Goal: Task Accomplishment & Management: Manage account settings

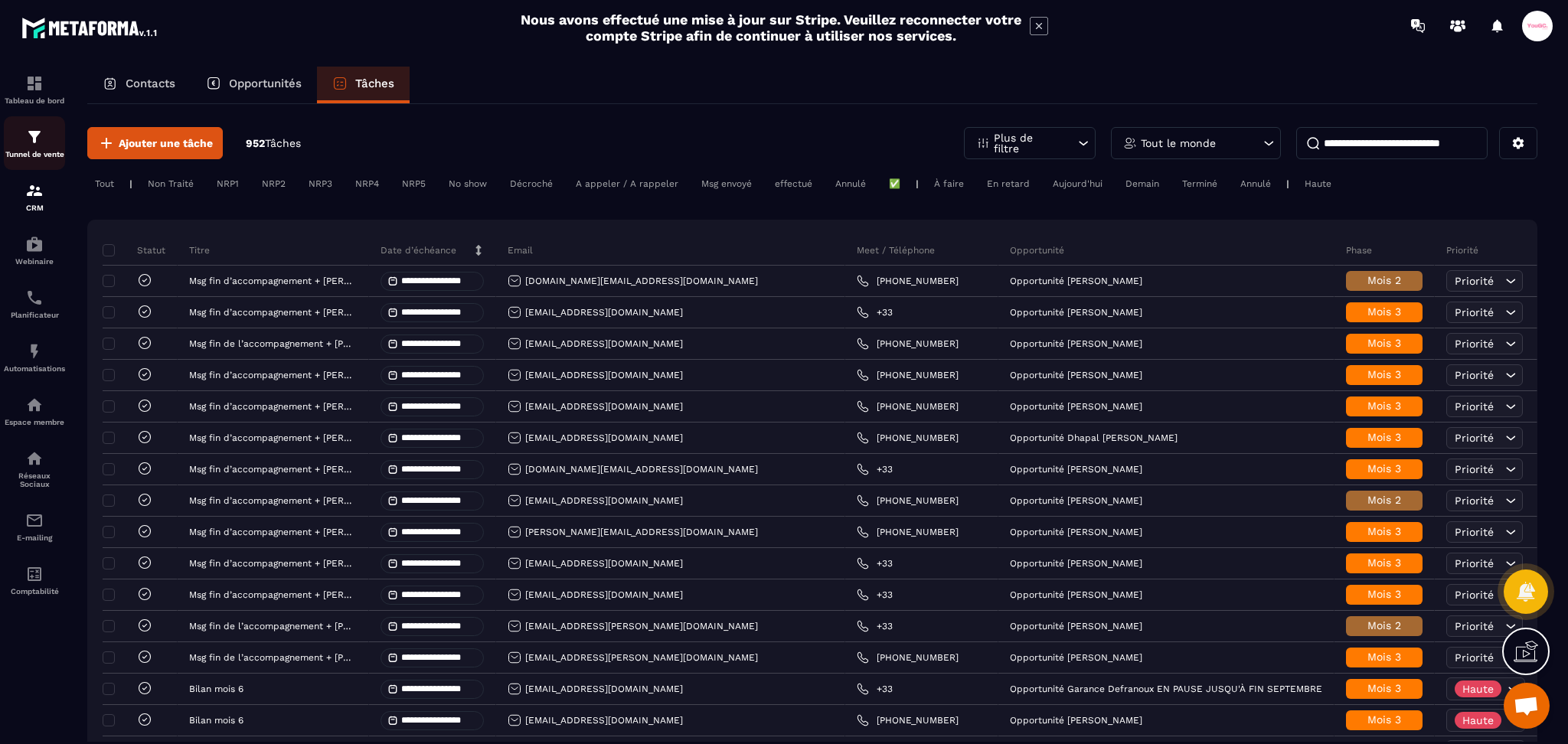
click at [38, 129] on img at bounding box center [34, 137] width 19 height 19
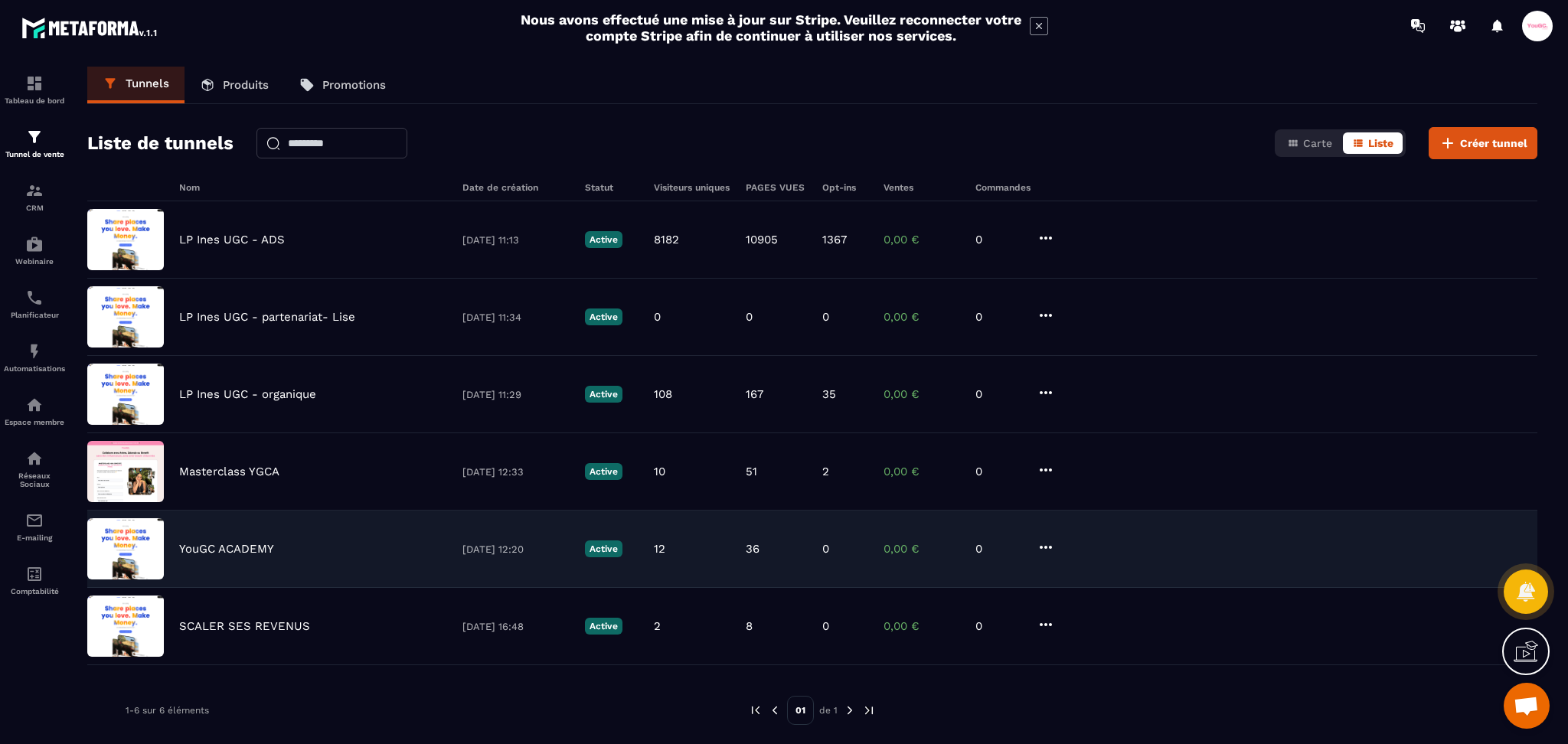
click at [203, 588] on div "YouGC ACADEMY [DATE] 12:20 Active 12 36 0 0,00 € 0" at bounding box center [812, 627] width 1450 height 78
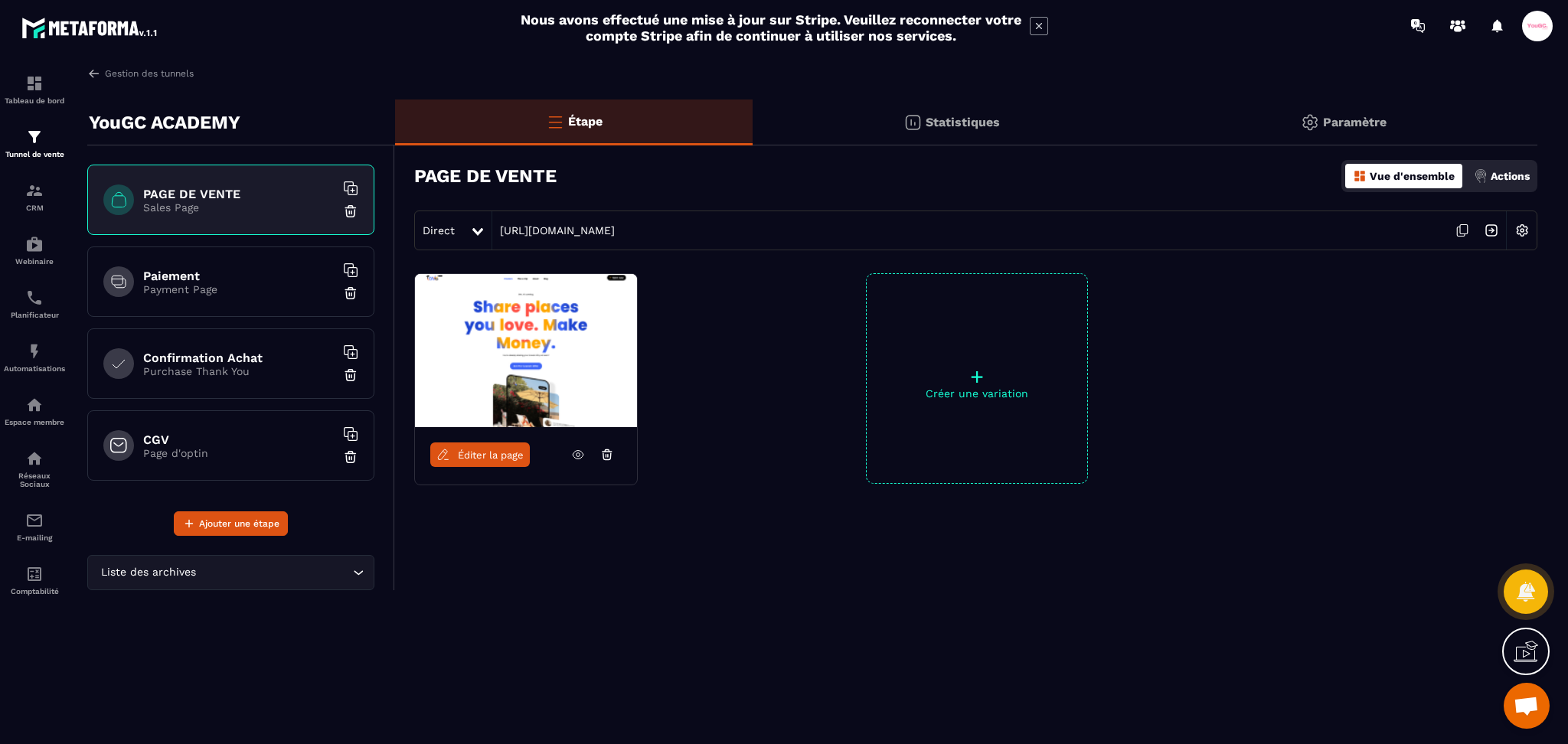
click at [221, 286] on p "Payment Page" at bounding box center [239, 290] width 192 height 12
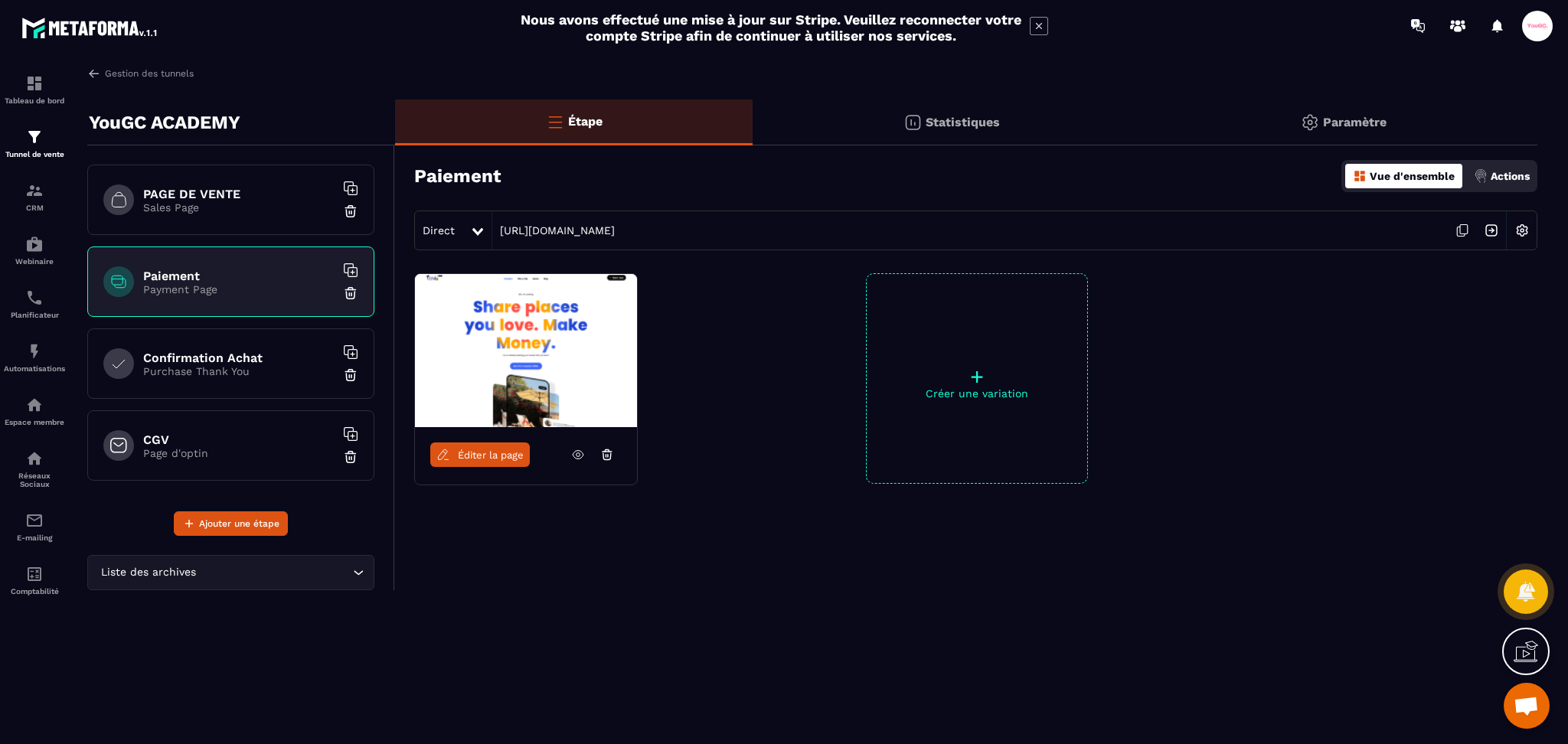
click at [209, 351] on h6 "Confirmation Achat" at bounding box center [239, 358] width 192 height 14
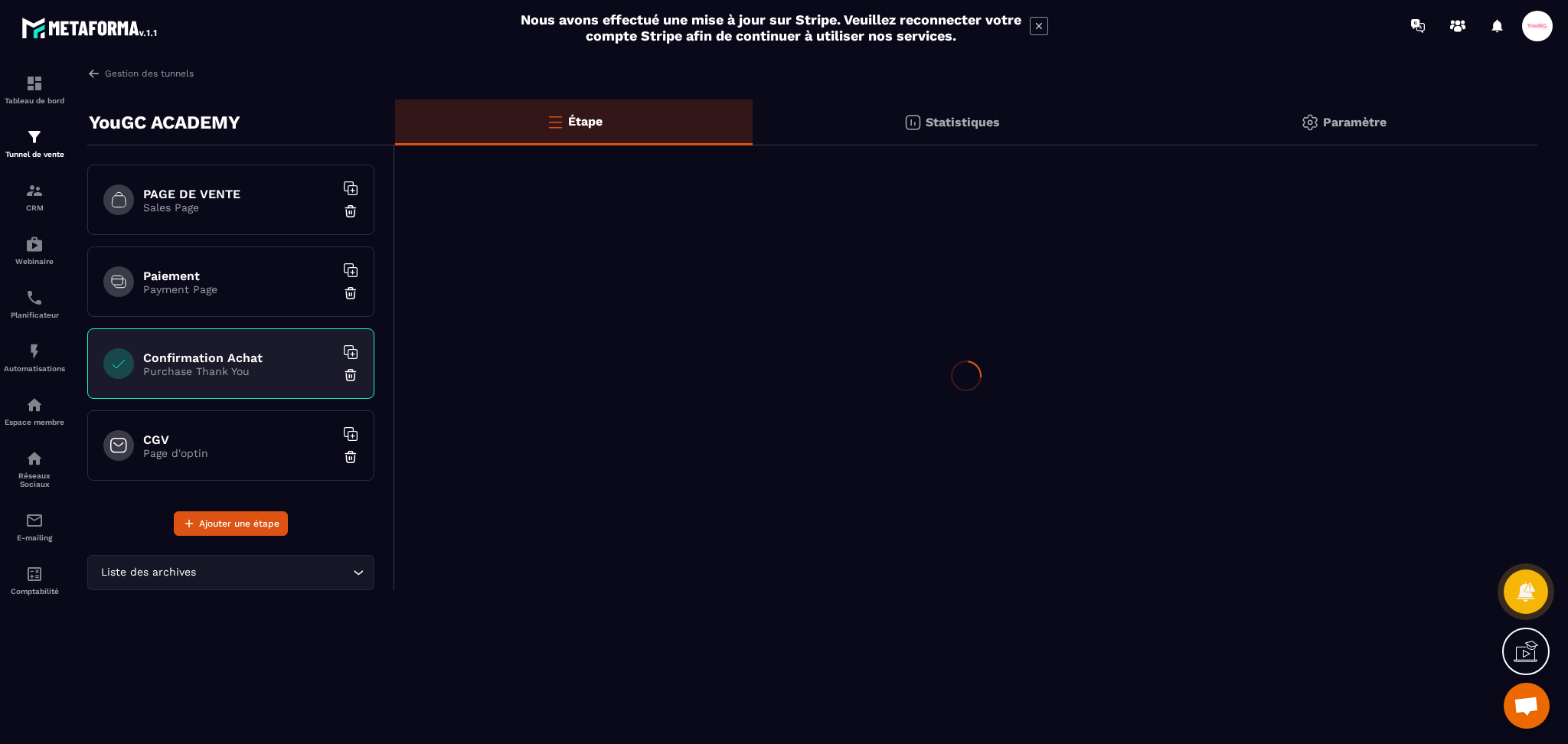
click at [186, 447] on p "Page d'optin" at bounding box center [239, 453] width 192 height 12
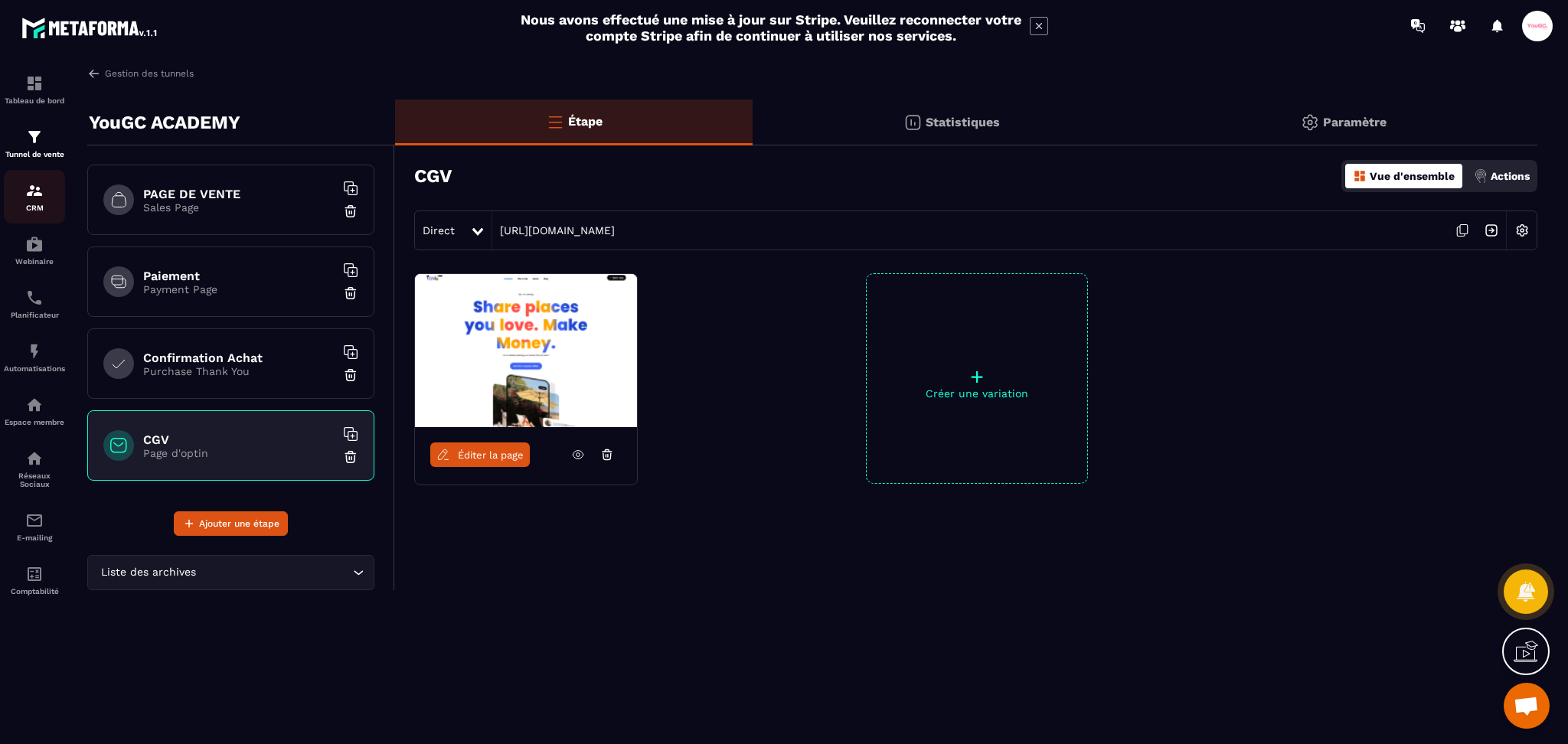
click at [33, 197] on img at bounding box center [34, 190] width 19 height 19
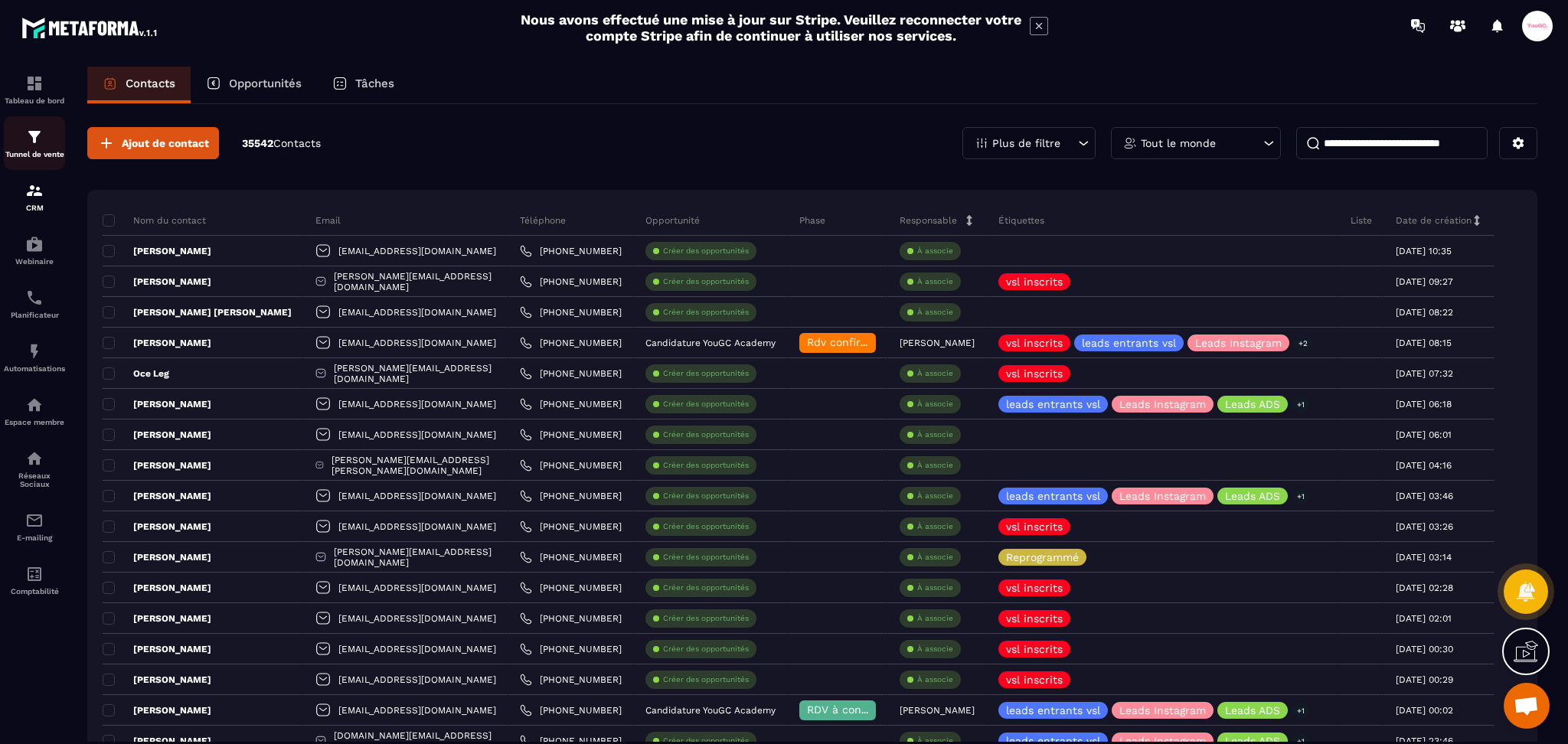
click at [32, 128] on img at bounding box center [34, 137] width 19 height 19
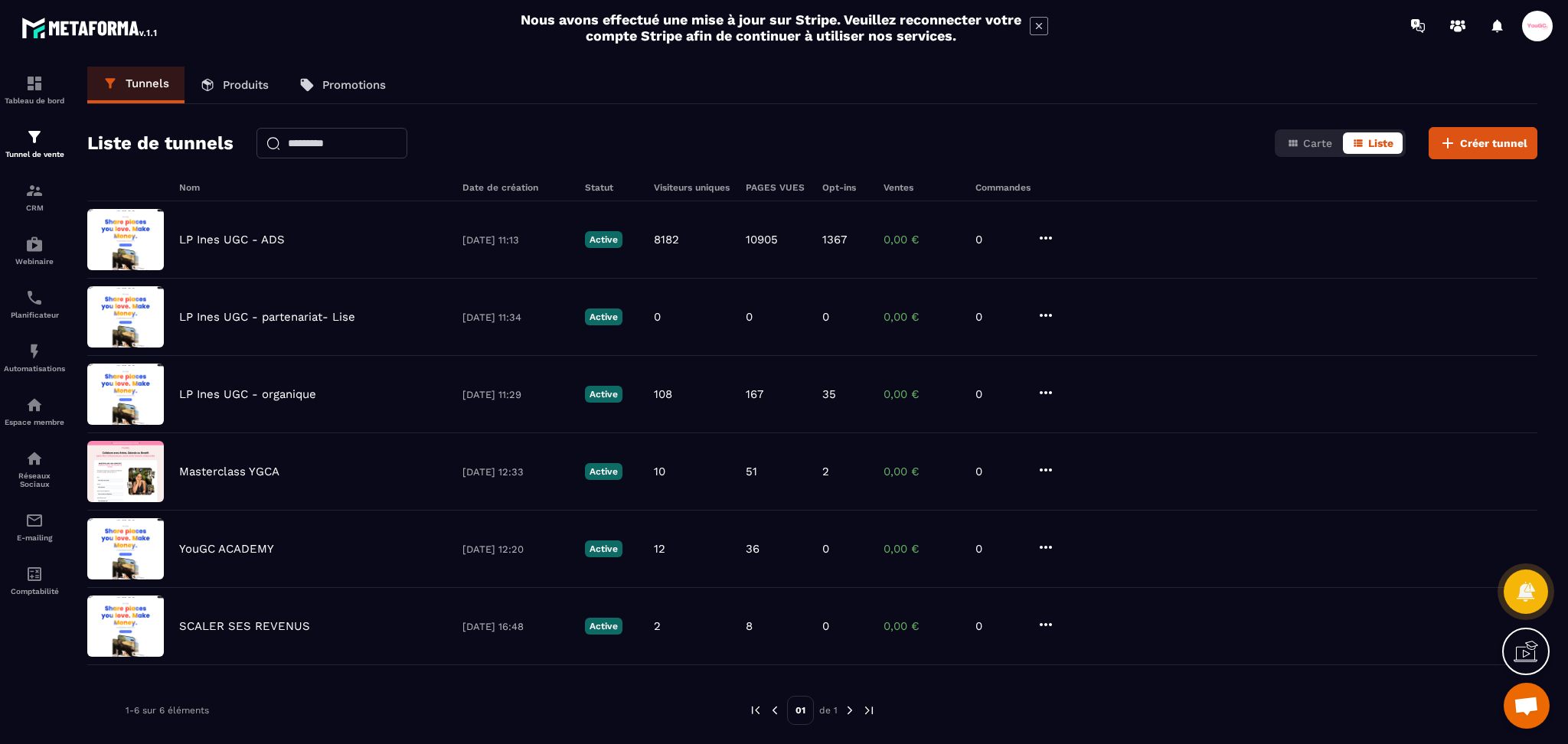
click at [246, 83] on p "Produits" at bounding box center [246, 85] width 46 height 14
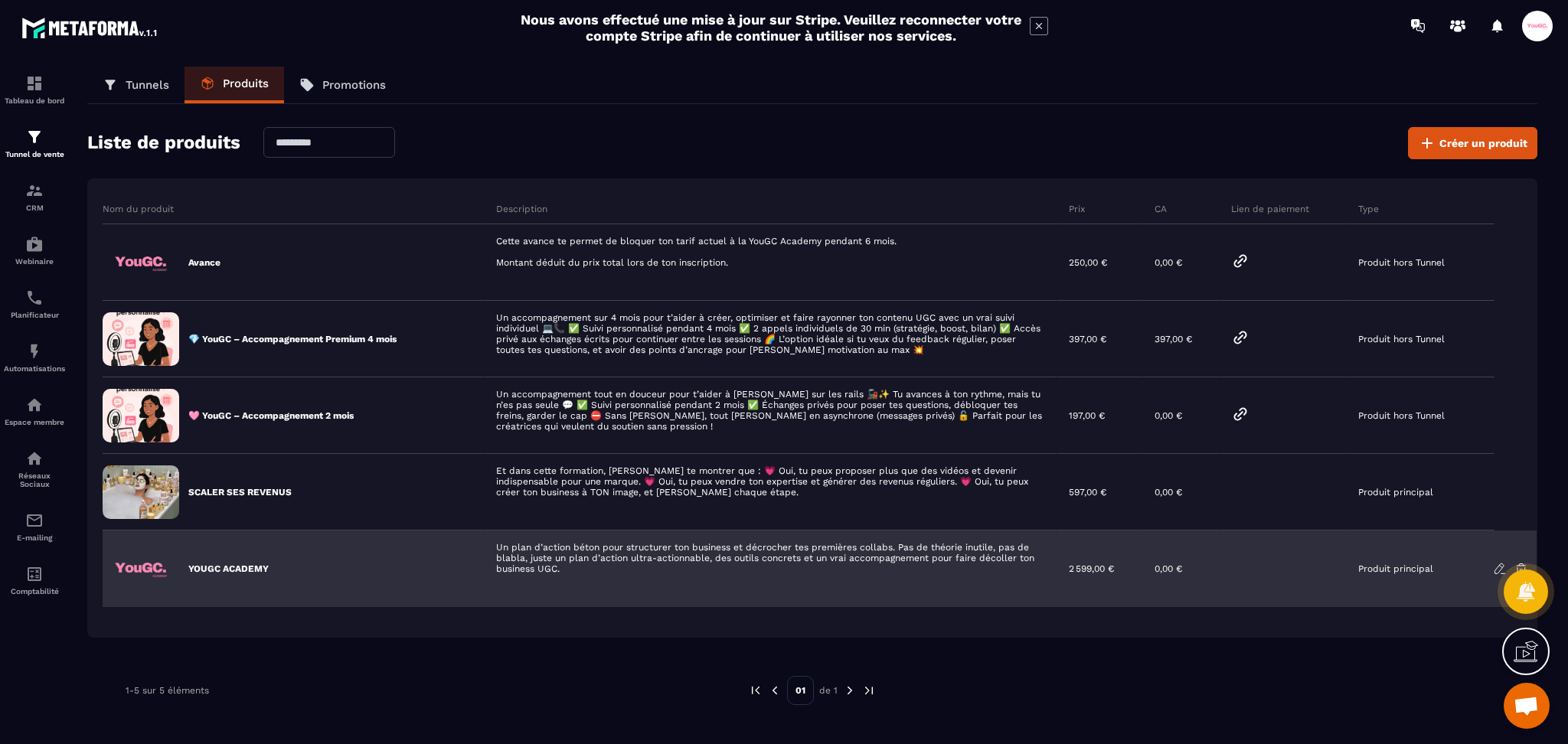
click at [451, 546] on div "YOUGC ACADEMY" at bounding box center [293, 569] width 382 height 77
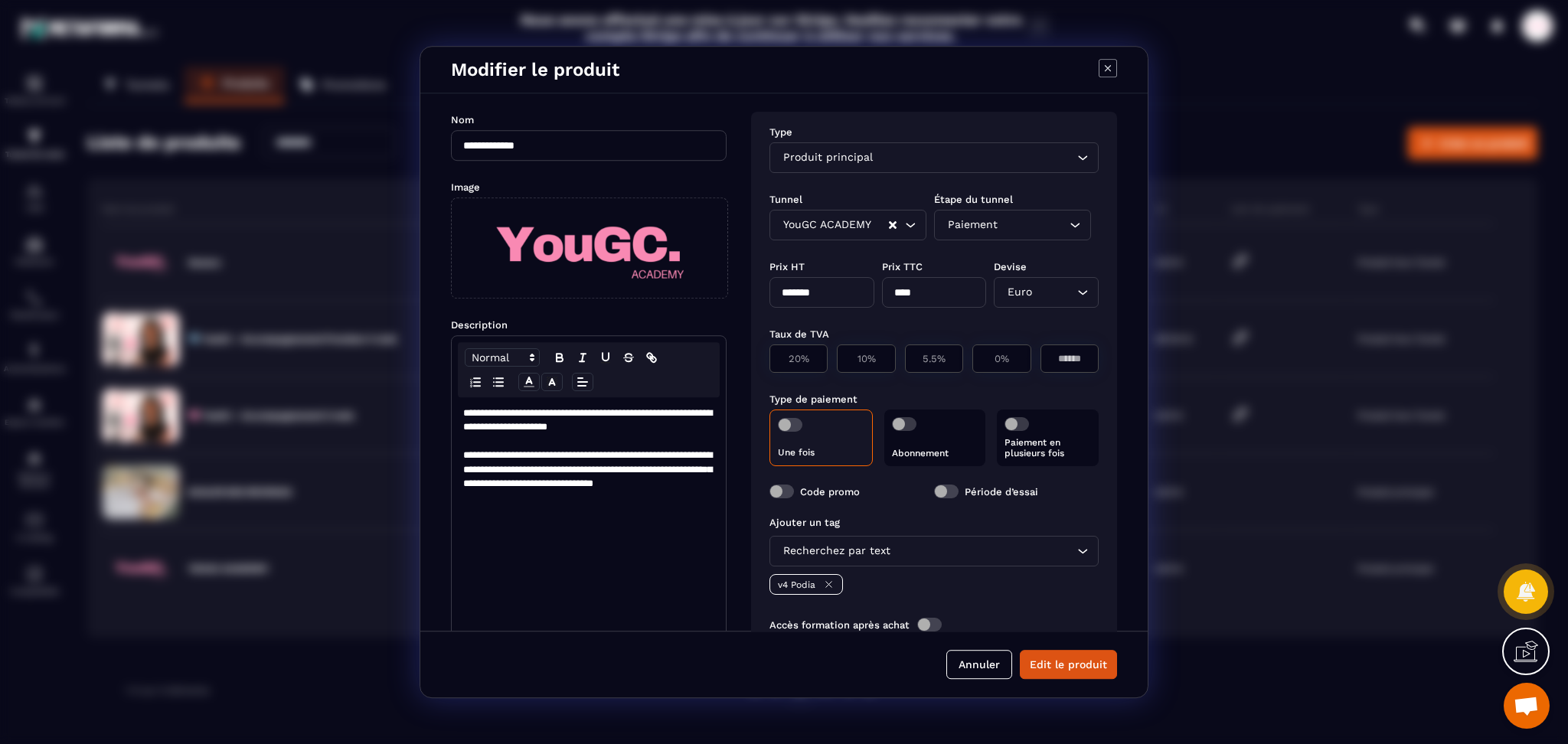
scroll to position [79, 0]
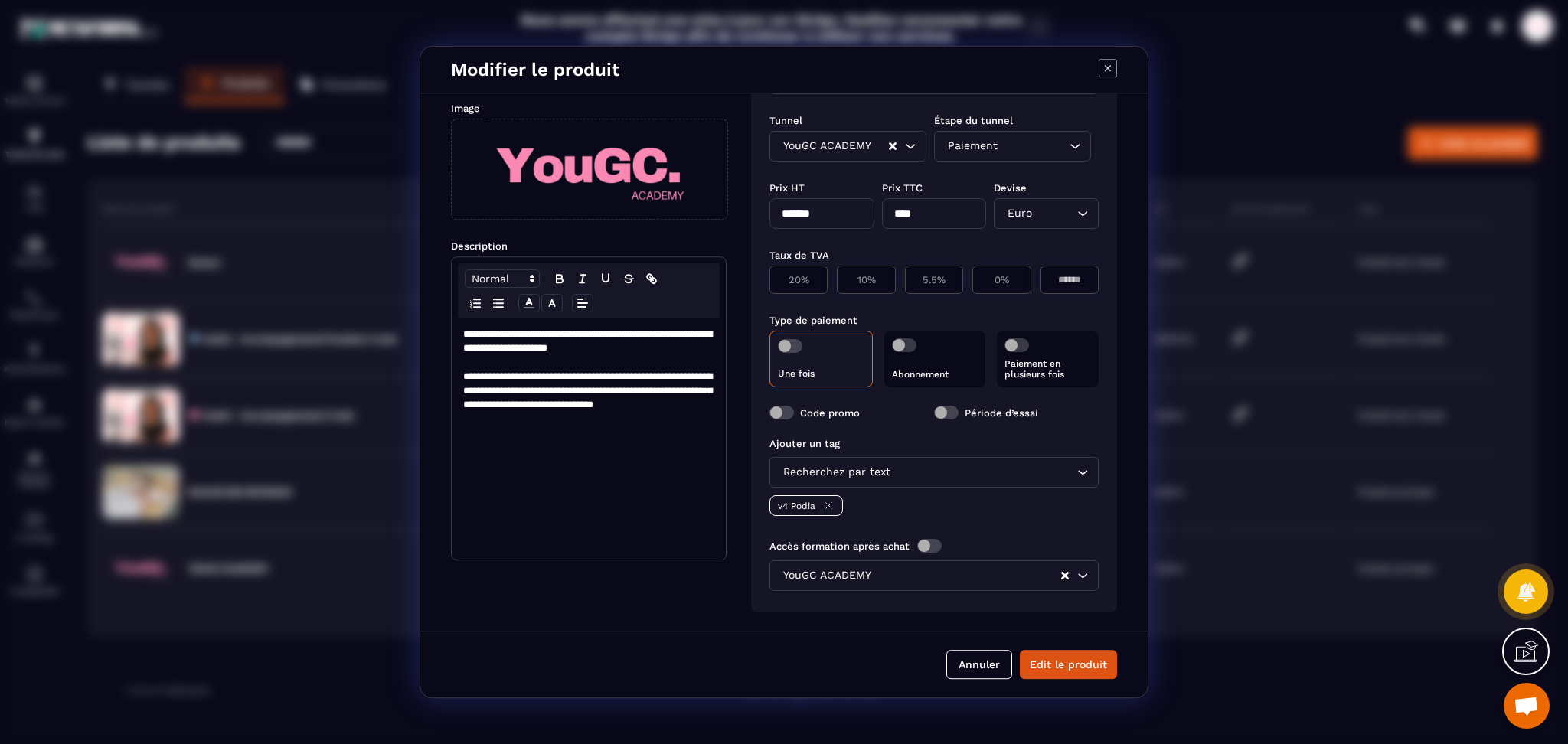
click at [1103, 65] on icon "Modal window" at bounding box center [1108, 68] width 19 height 19
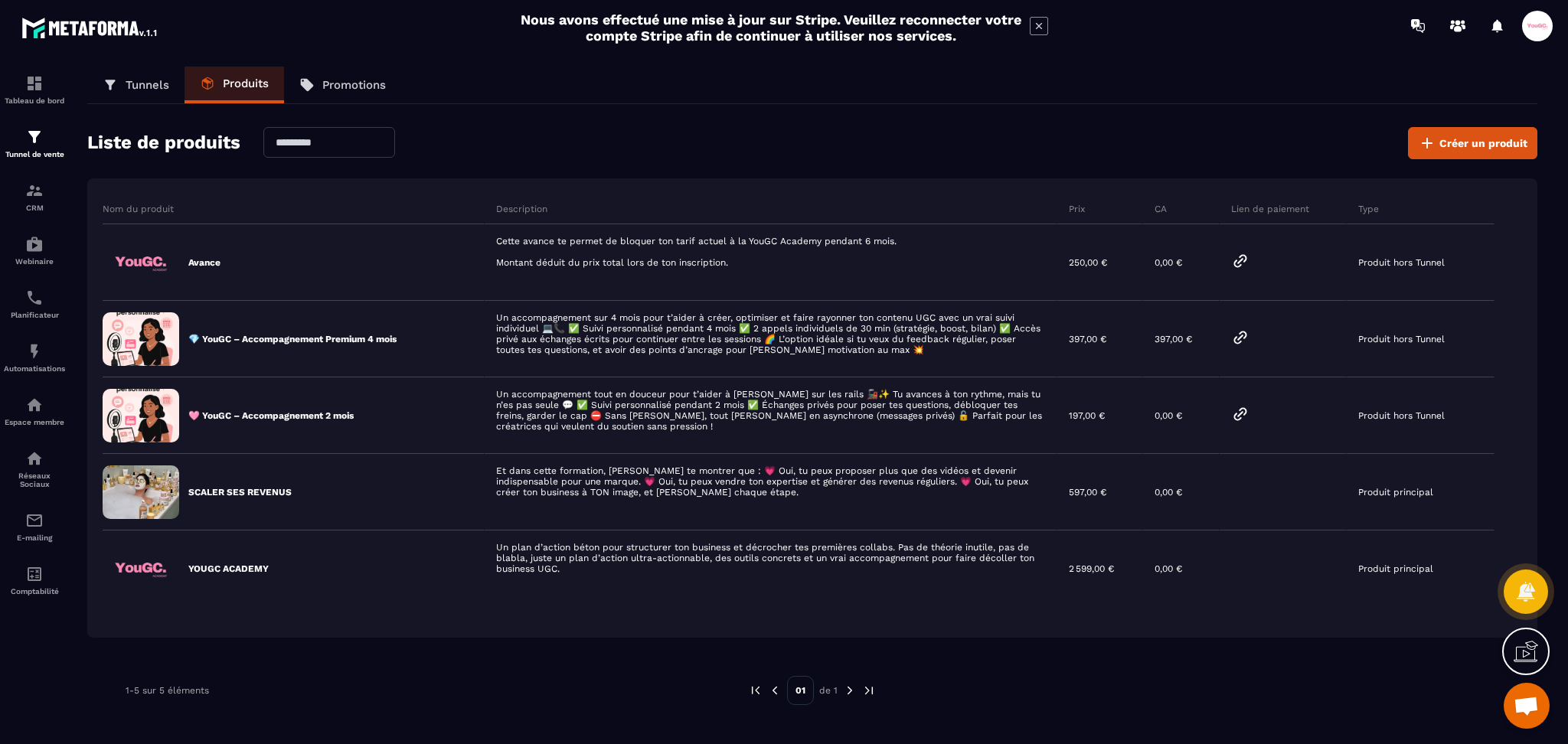
click at [135, 87] on p "Tunnels" at bounding box center [147, 85] width 43 height 14
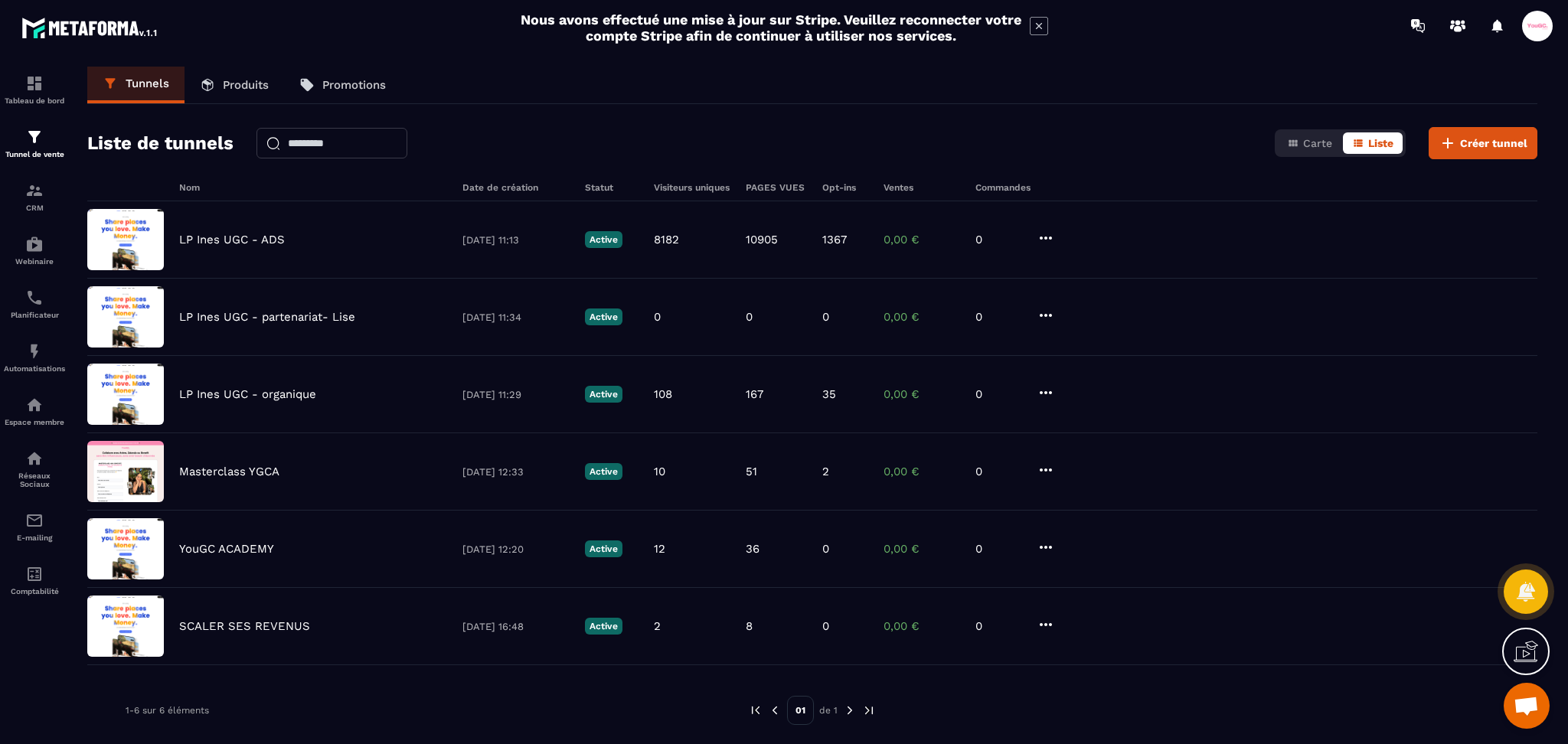
click at [360, 99] on link "Promotions" at bounding box center [343, 85] width 117 height 37
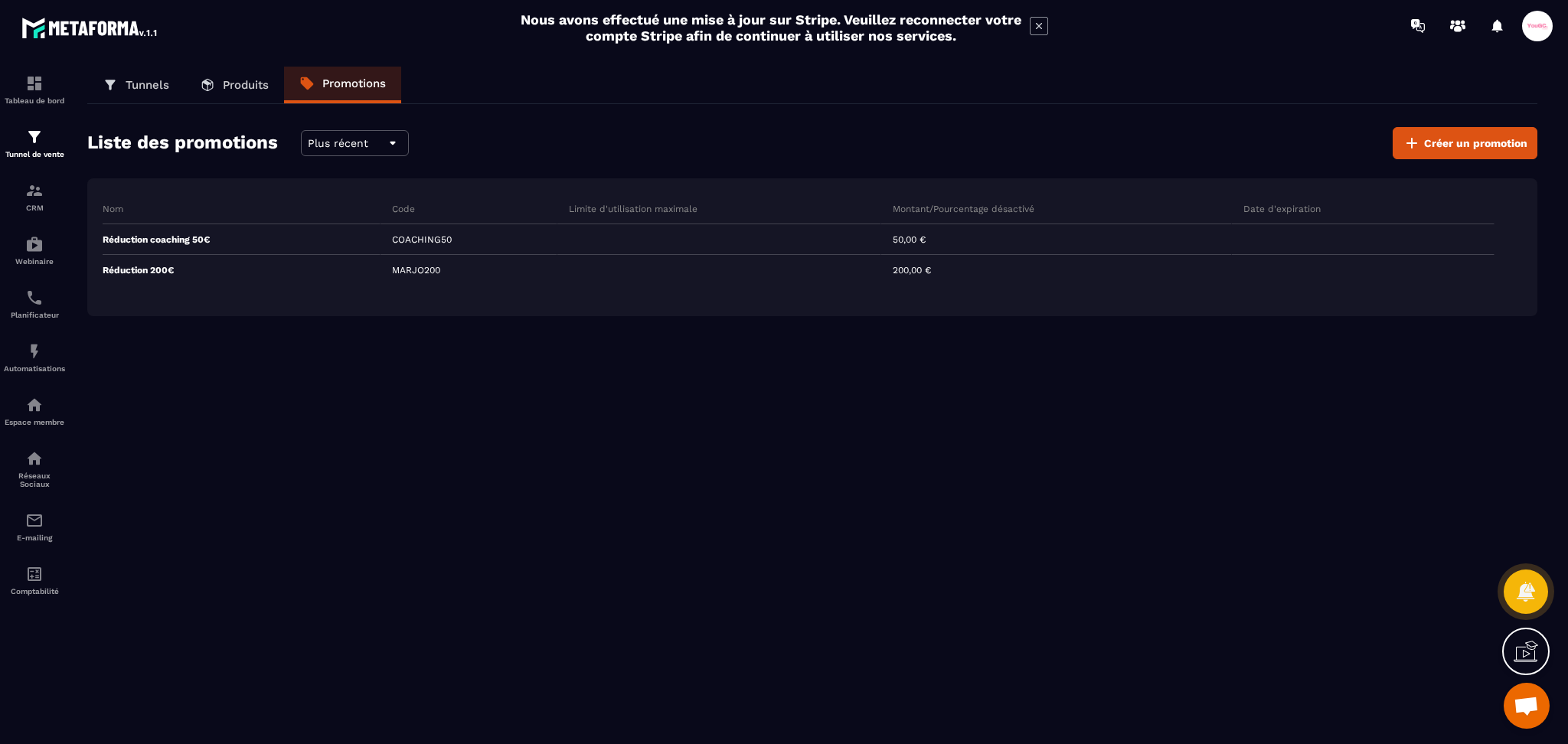
click at [112, 80] on icon at bounding box center [110, 84] width 10 height 10
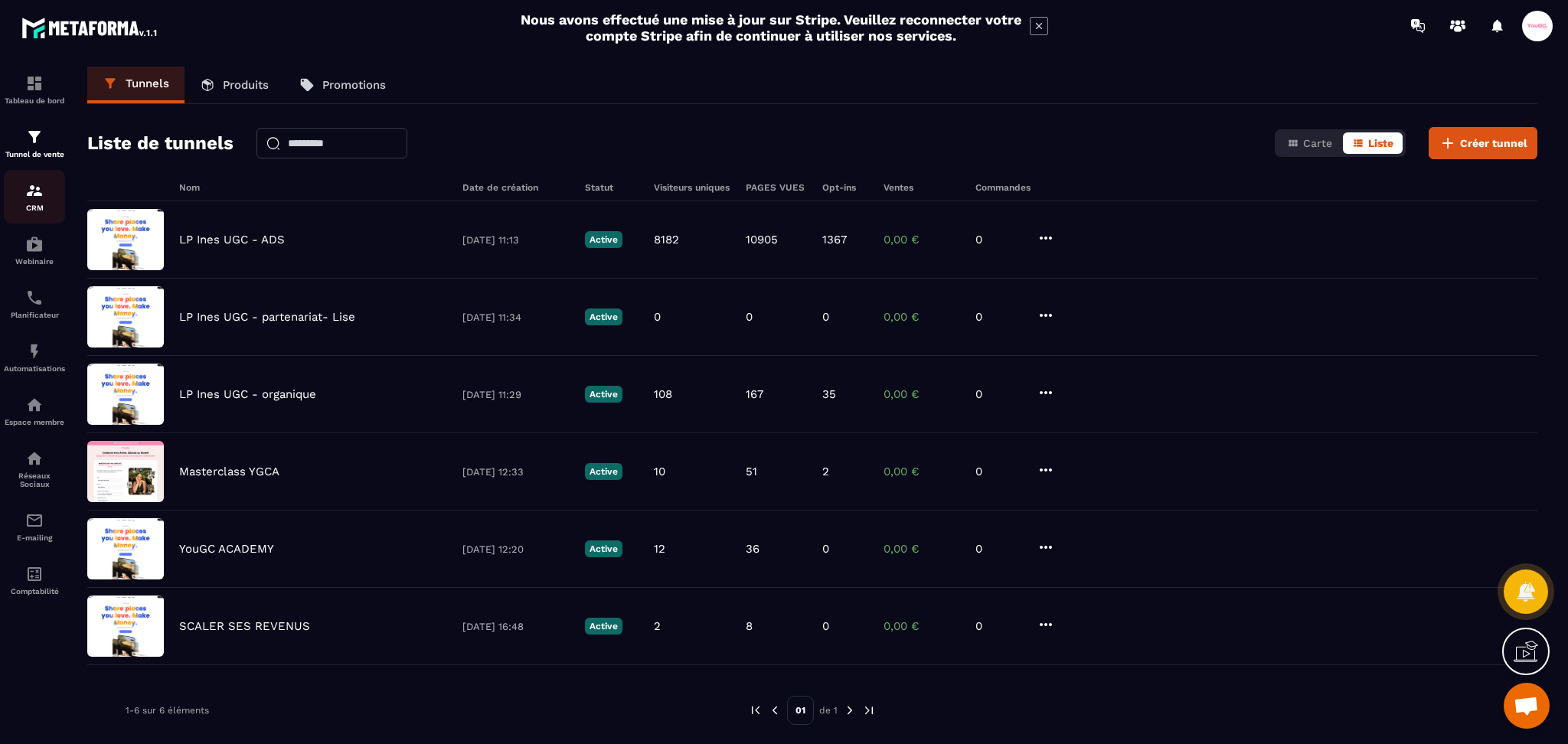
click at [34, 188] on img at bounding box center [34, 190] width 19 height 19
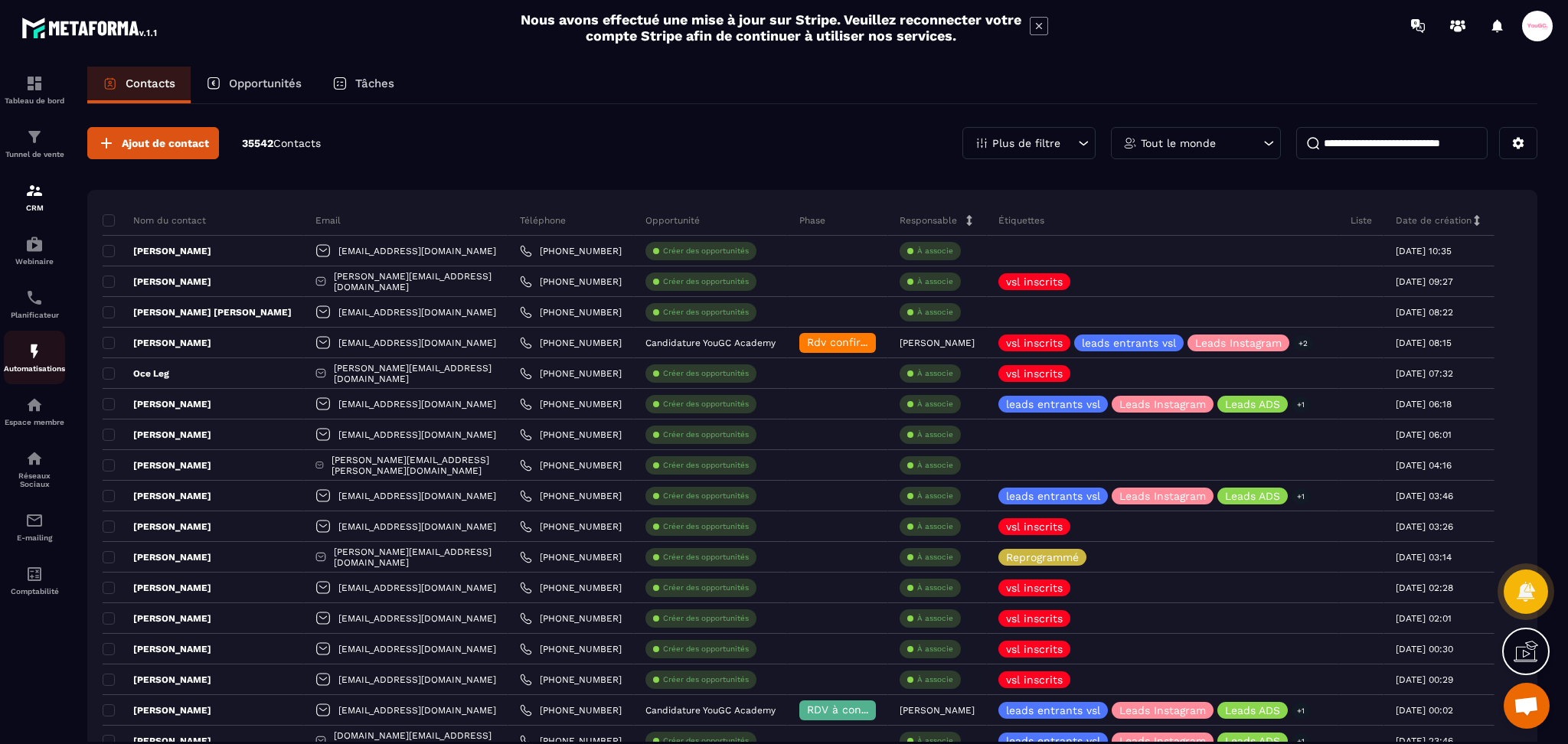
click at [43, 358] on div "Automatisations" at bounding box center [34, 357] width 61 height 31
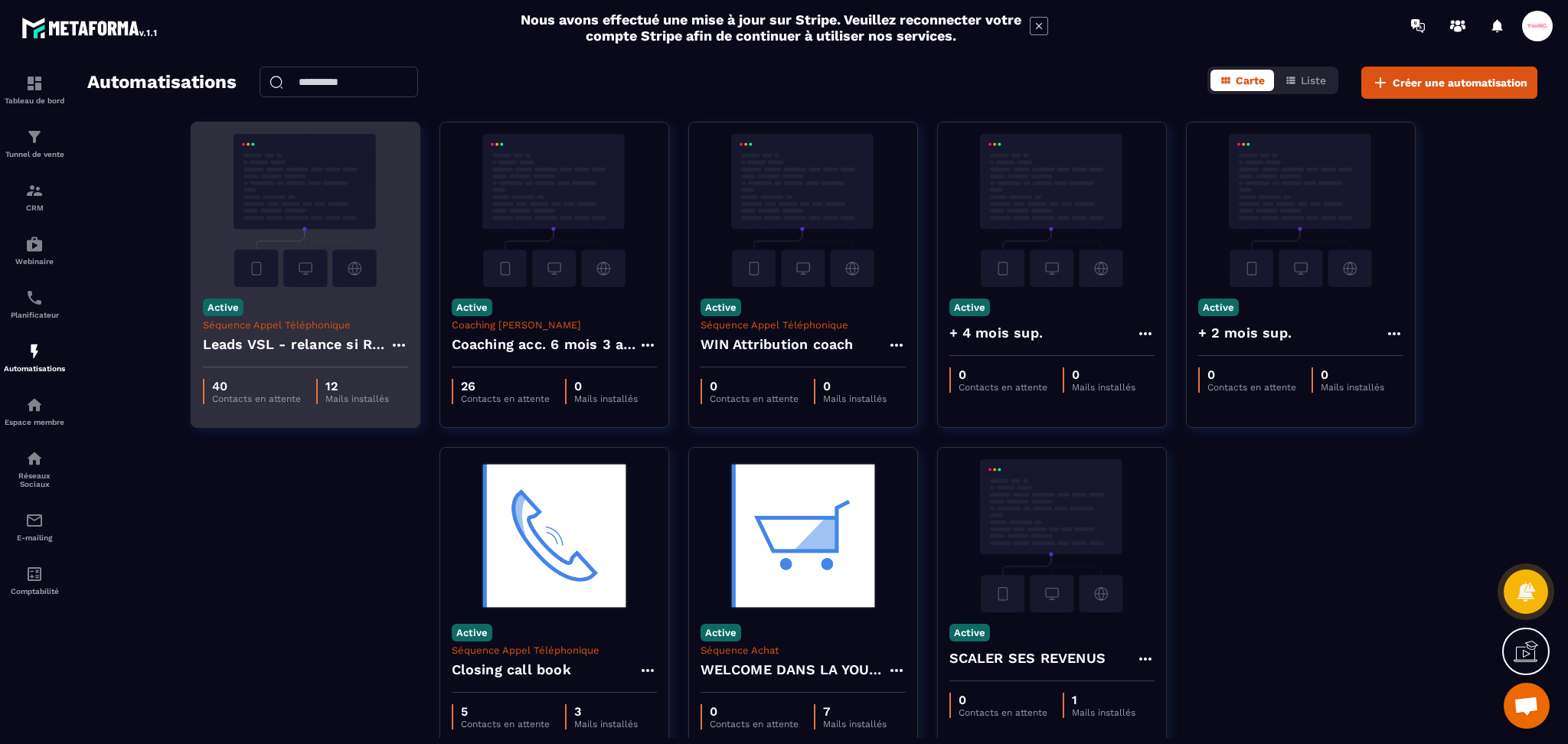
click at [330, 359] on div "Leads VSL - relance si RDV non pris" at bounding box center [306, 349] width 205 height 37
click at [303, 394] on div "40 Contacts en attente 12 Mails installés" at bounding box center [306, 391] width 205 height 26
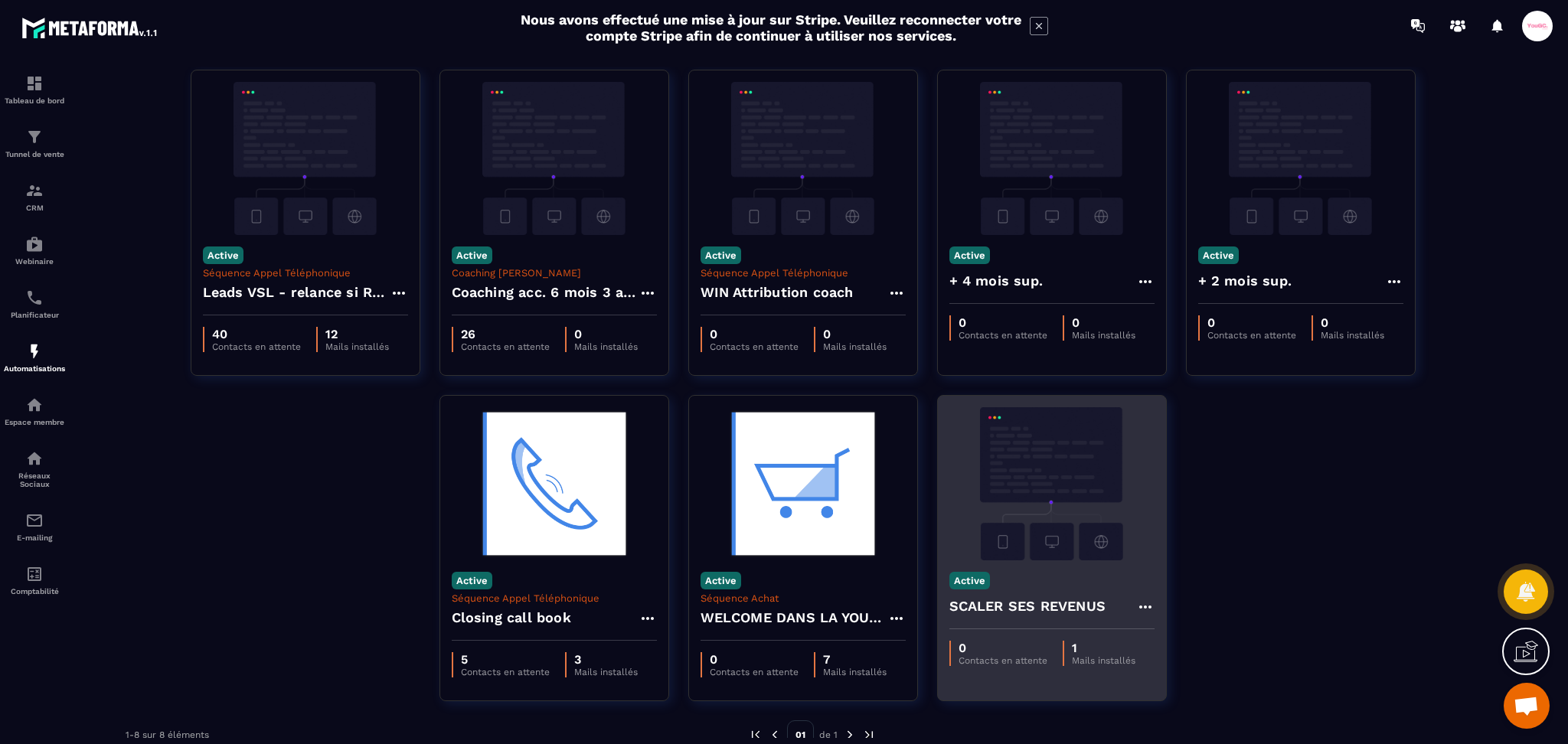
scroll to position [78, 0]
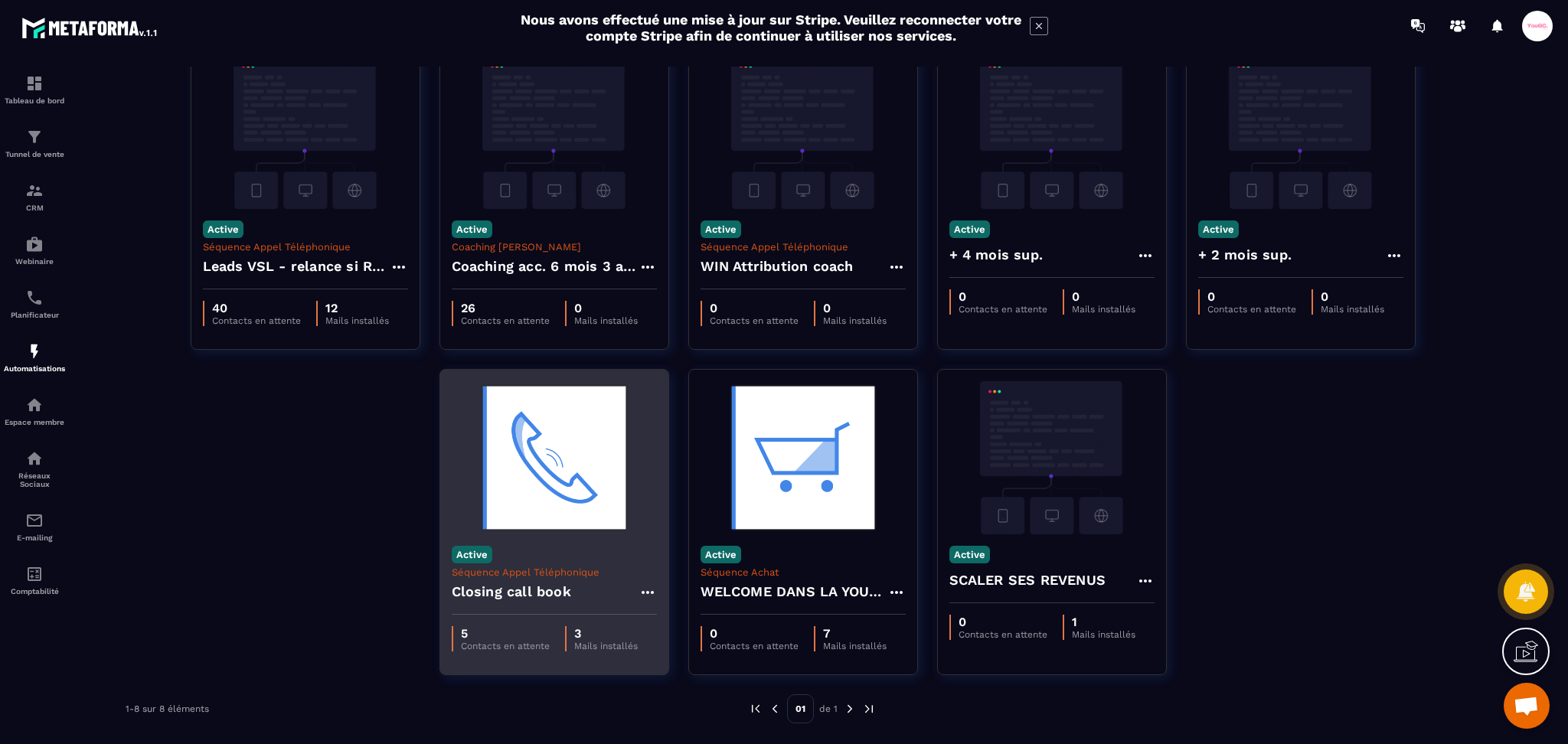
click at [499, 641] on p "Contacts en attente" at bounding box center [505, 646] width 89 height 11
click at [628, 590] on div "Closing call book" at bounding box center [554, 596] width 205 height 37
click at [651, 592] on icon at bounding box center [647, 592] width 12 height 3
click at [708, 630] on link "Modifier" at bounding box center [686, 627] width 83 height 34
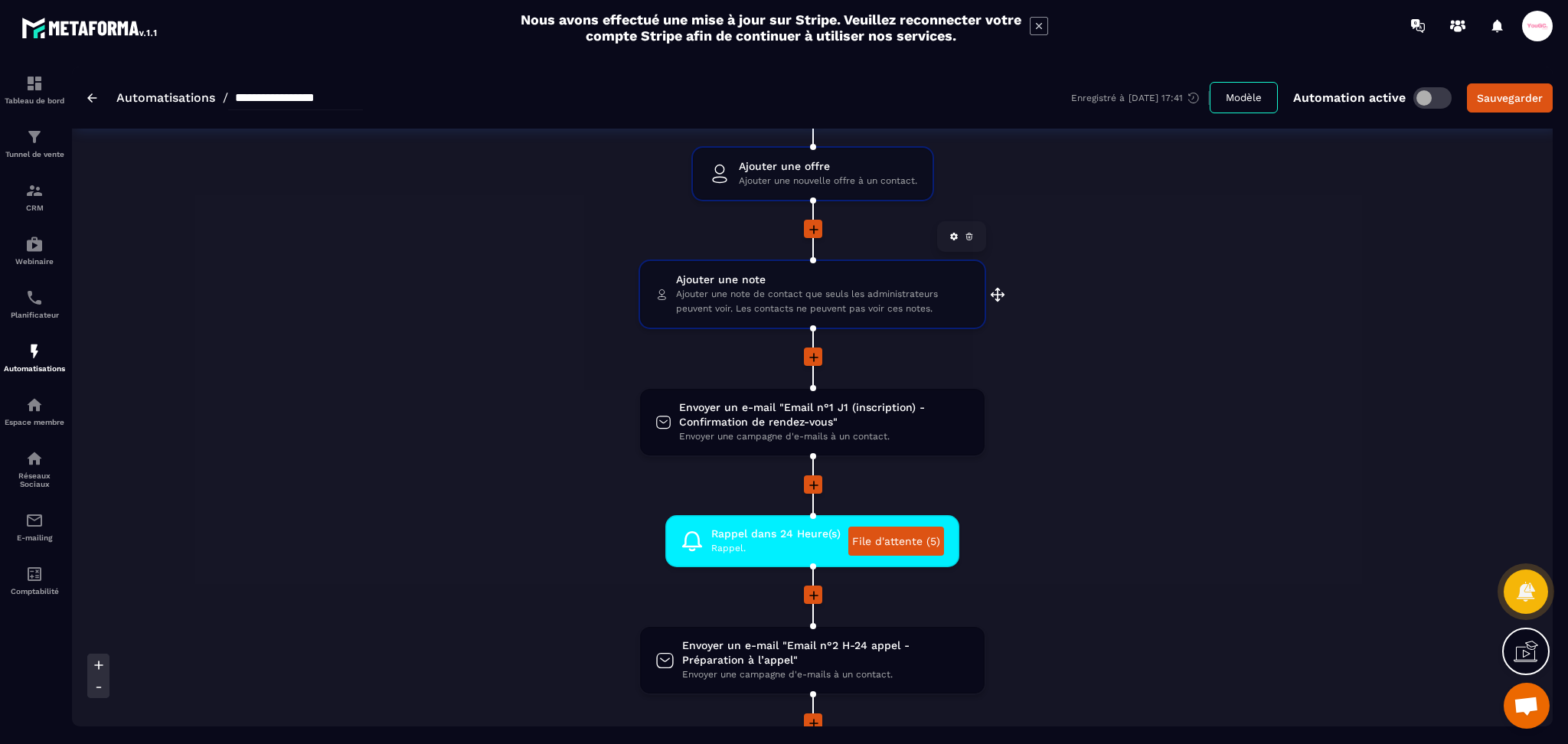
scroll to position [204, 0]
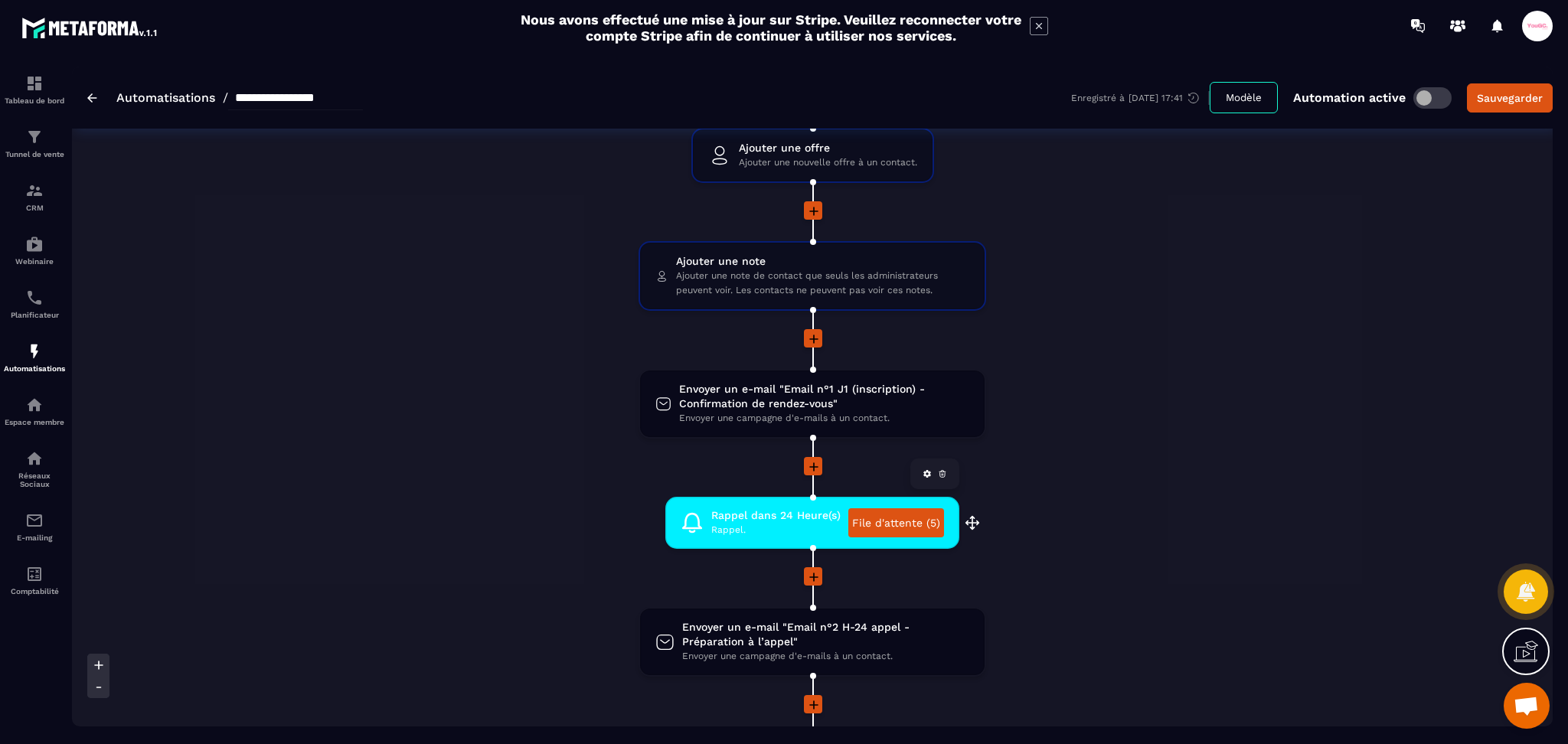
click at [898, 517] on link "File d'attente (5)" at bounding box center [896, 522] width 95 height 29
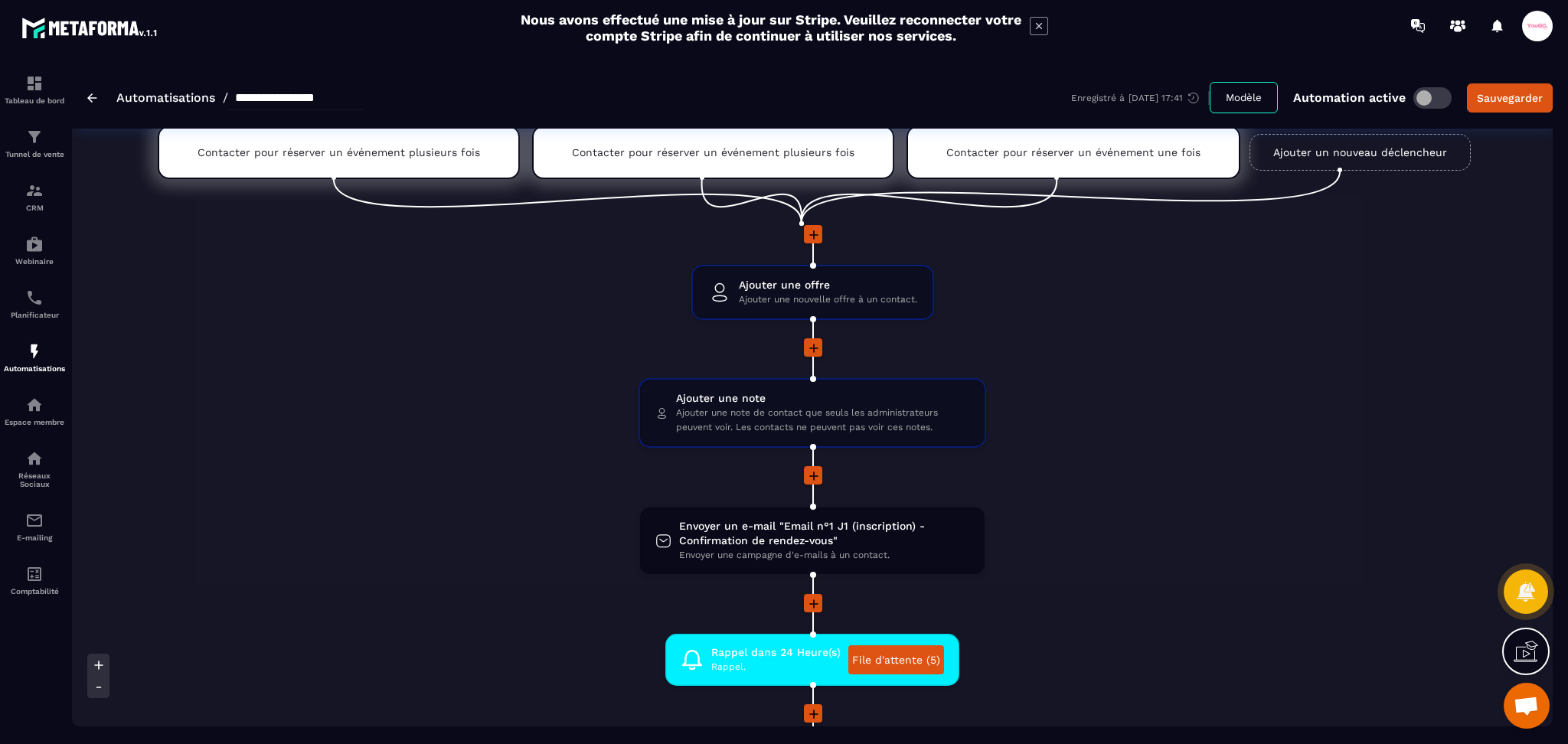
scroll to position [0, 0]
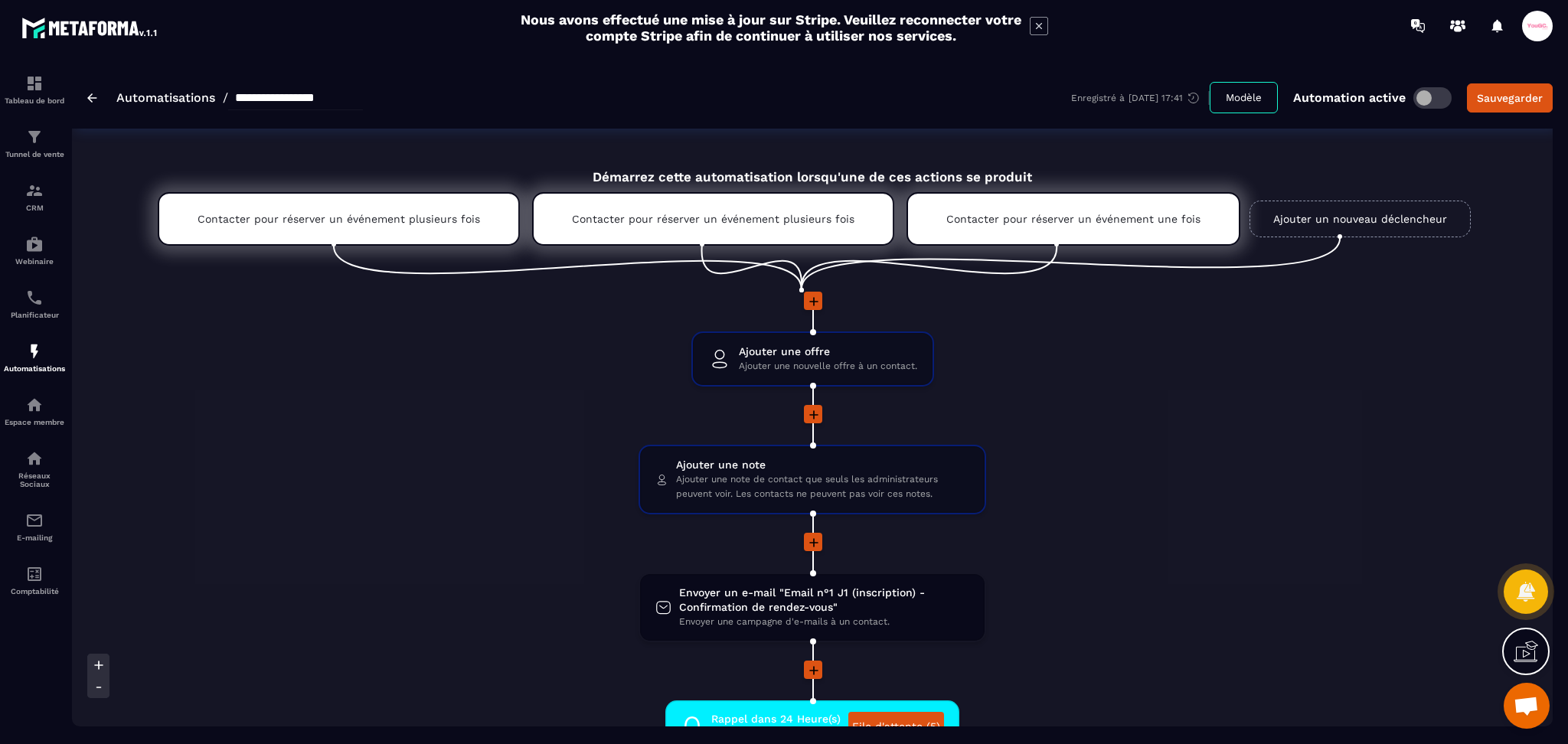
click at [95, 96] on img at bounding box center [92, 98] width 10 height 9
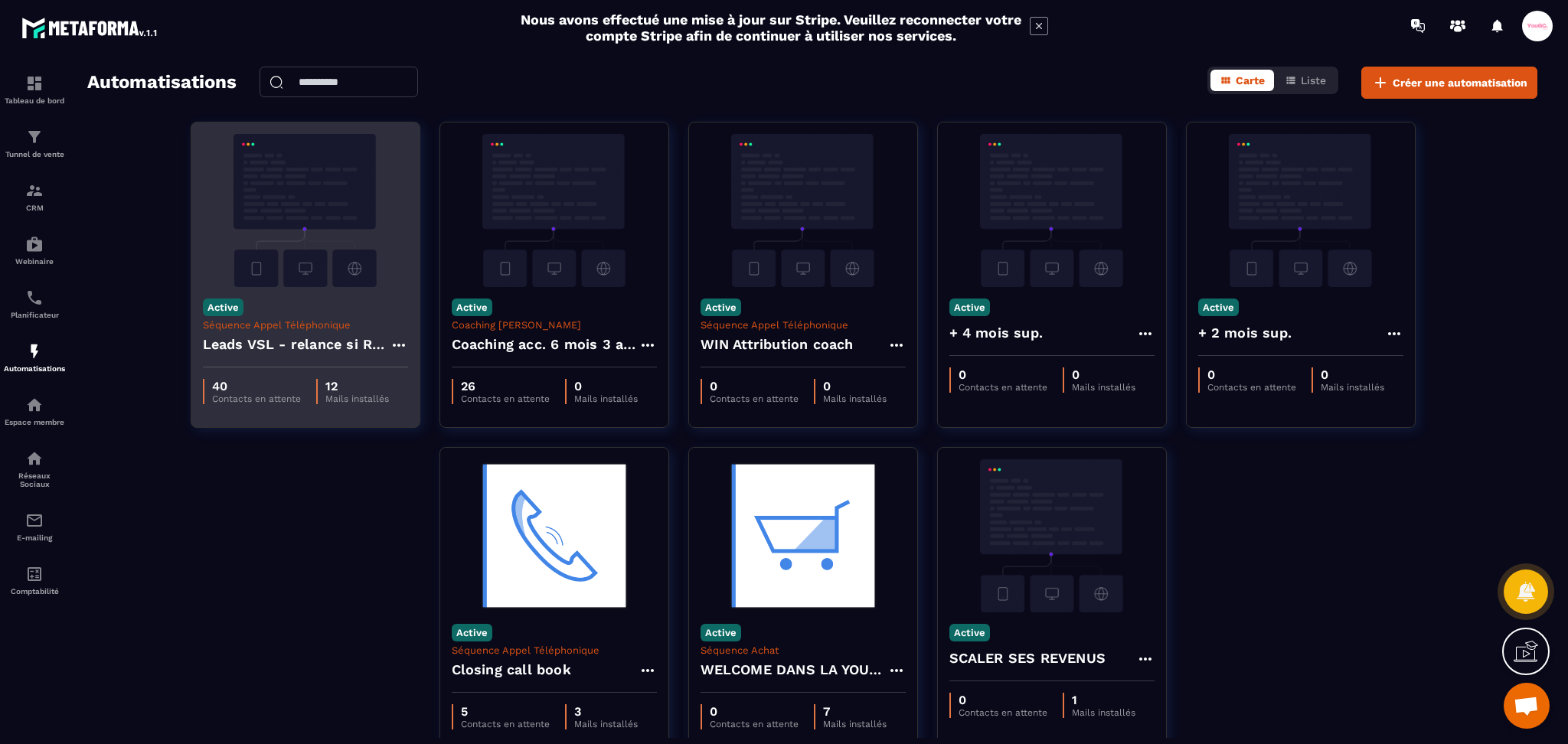
click at [296, 377] on div "40 Contacts en attente 12 Mails installés" at bounding box center [306, 391] width 228 height 49
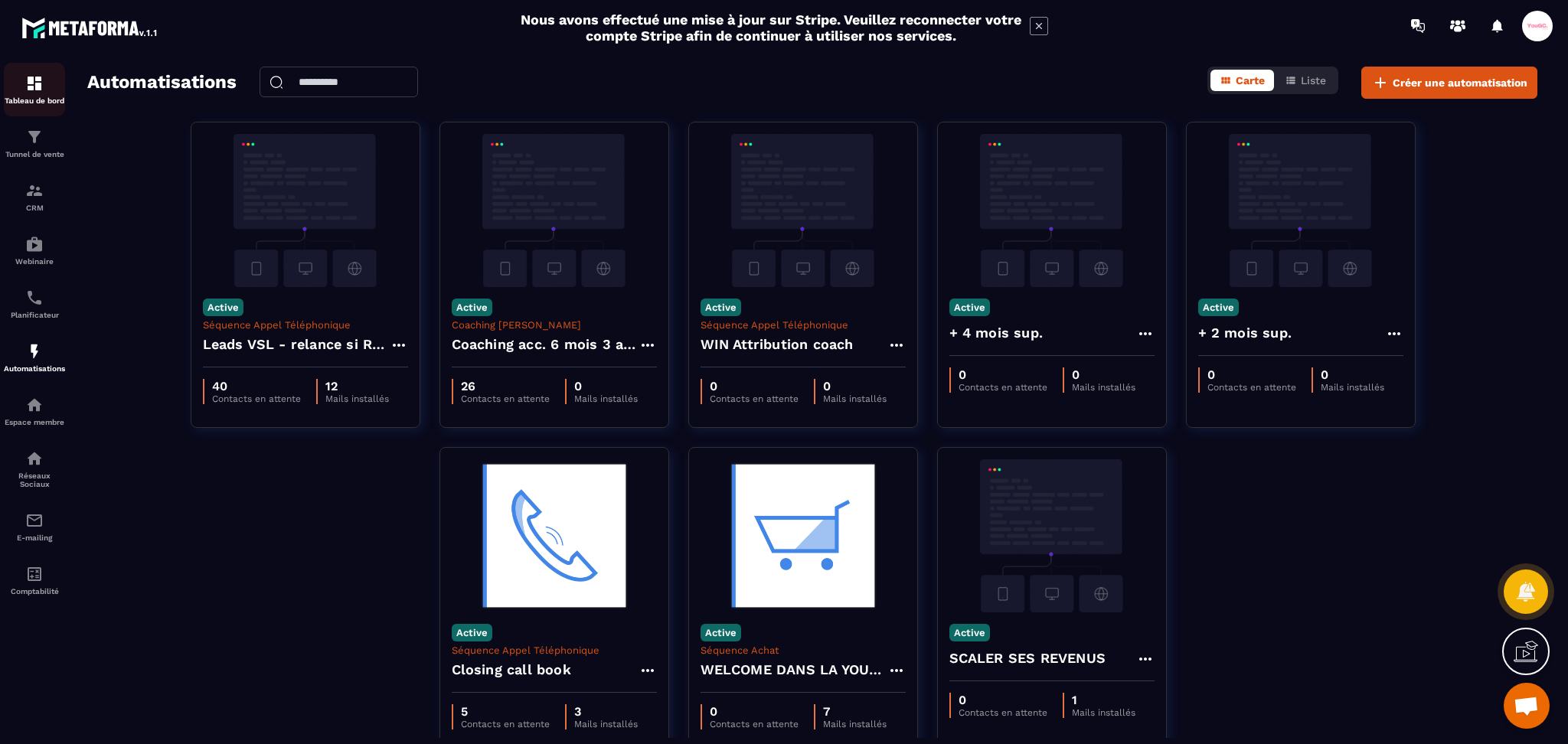
click at [27, 87] on img at bounding box center [34, 83] width 19 height 19
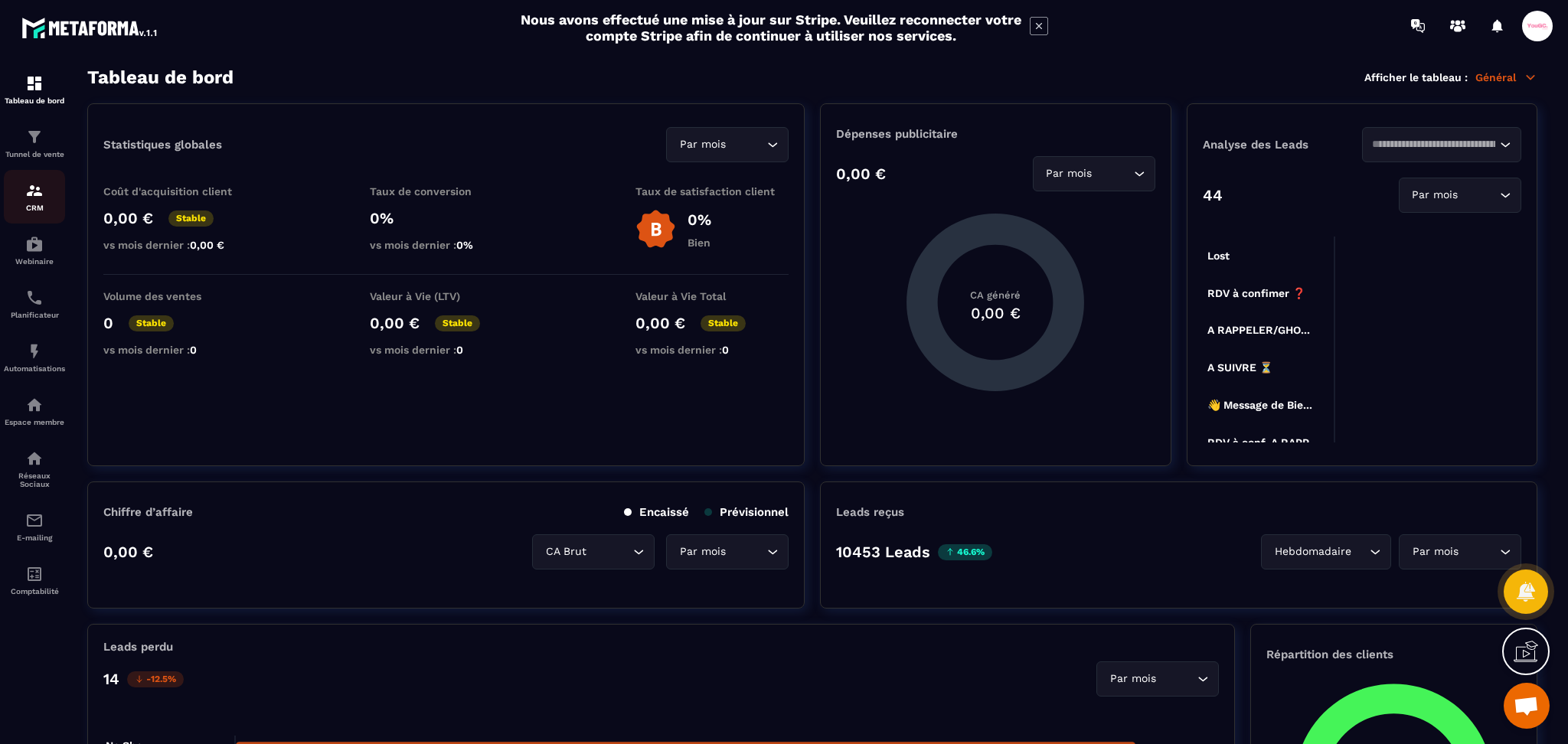
click at [34, 187] on img at bounding box center [34, 190] width 19 height 19
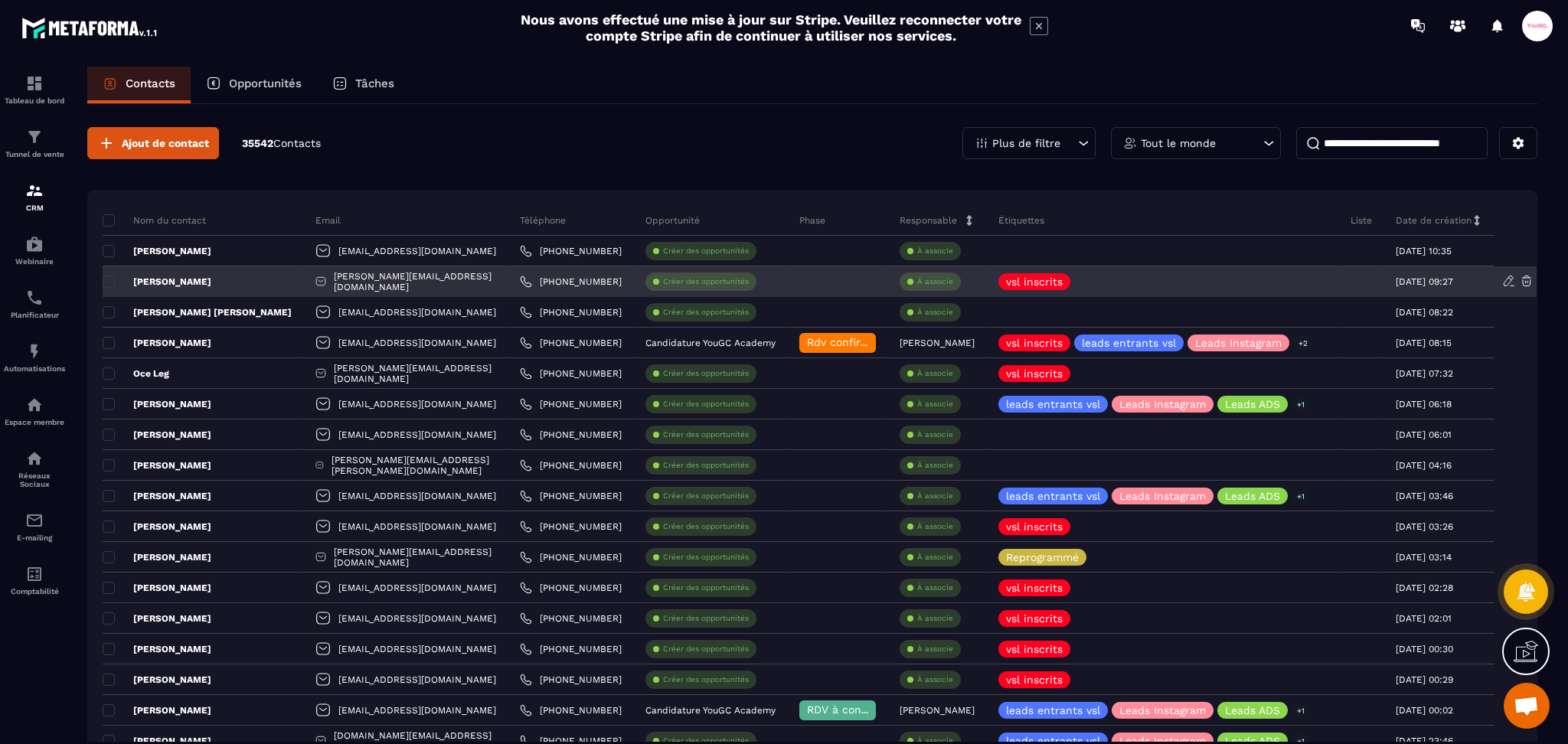
click at [178, 283] on p "[PERSON_NAME]" at bounding box center [156, 282] width 109 height 12
